Goal: Find specific page/section: Find specific page/section

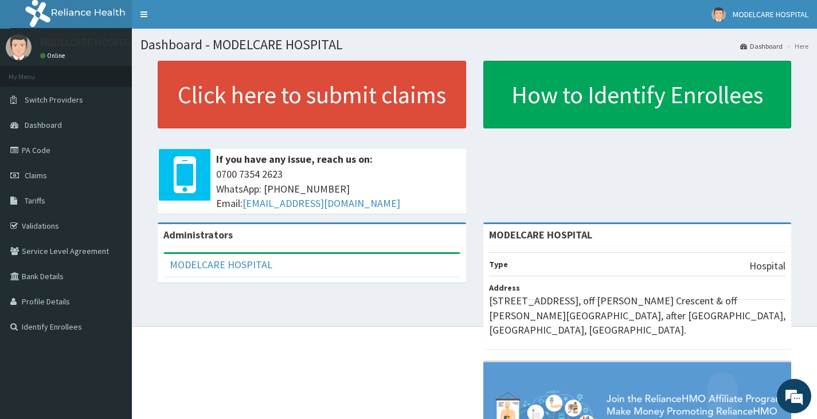
click at [48, 150] on link "PA Code" at bounding box center [66, 150] width 132 height 25
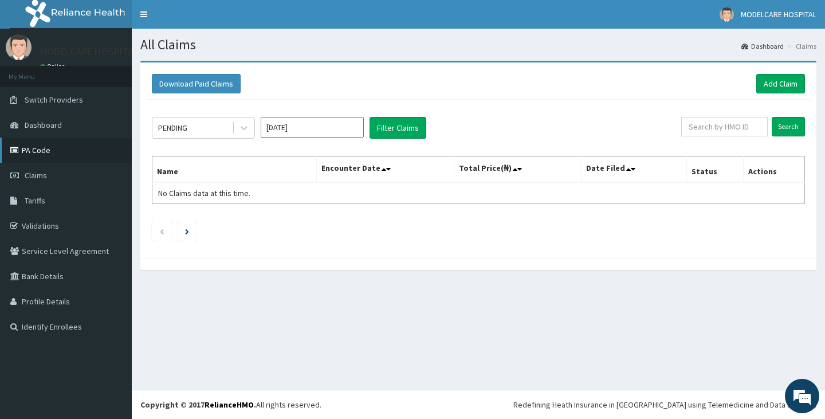
click at [46, 153] on link "PA Code" at bounding box center [66, 150] width 132 height 25
